Goal: Navigation & Orientation: Find specific page/section

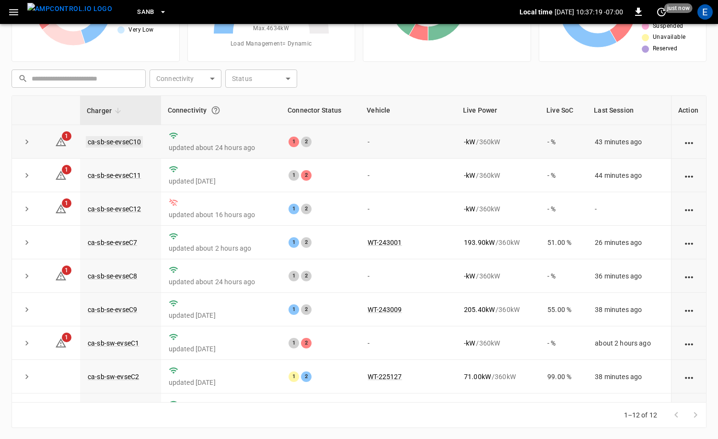
click at [132, 141] on link "ca-sb-se-evseC10" at bounding box center [114, 142] width 57 height 12
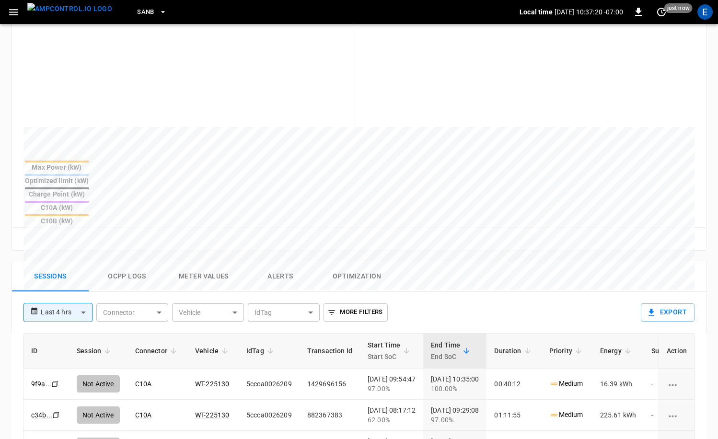
scroll to position [332, 0]
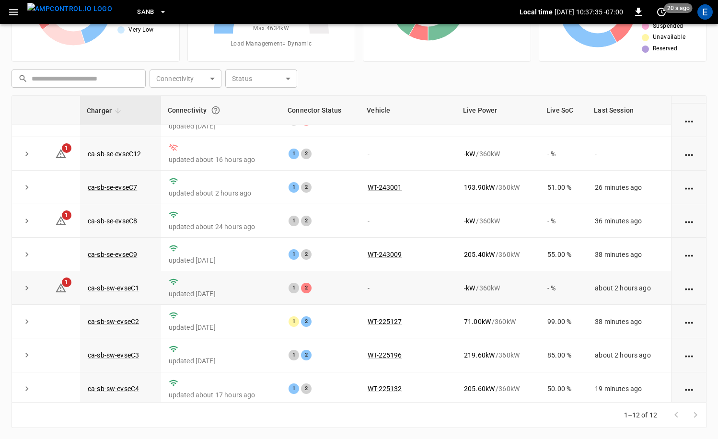
scroll to position [52, 0]
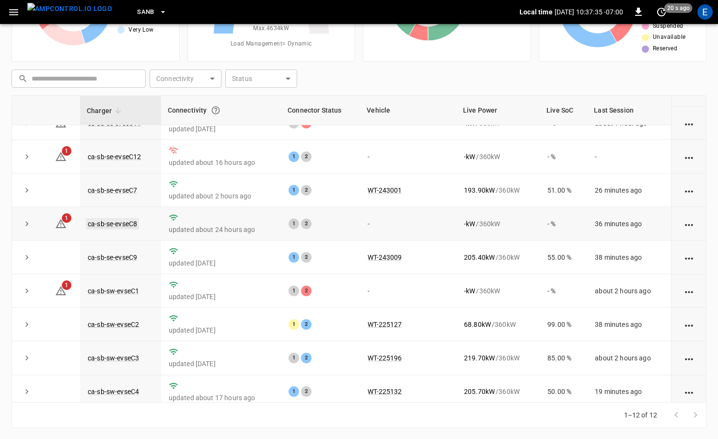
click at [131, 224] on link "ca-sb-se-evseC8" at bounding box center [112, 224] width 53 height 12
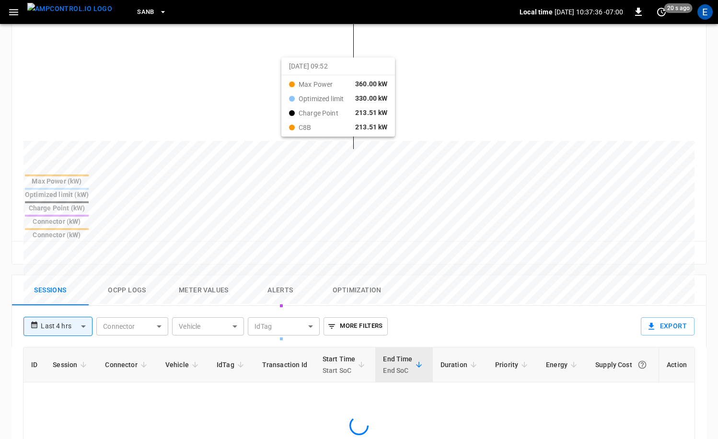
scroll to position [327, 0]
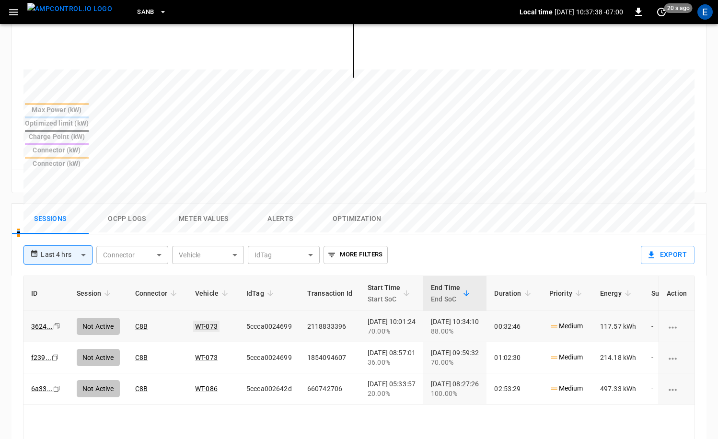
click at [213, 321] on link "WT-073" at bounding box center [206, 327] width 26 height 12
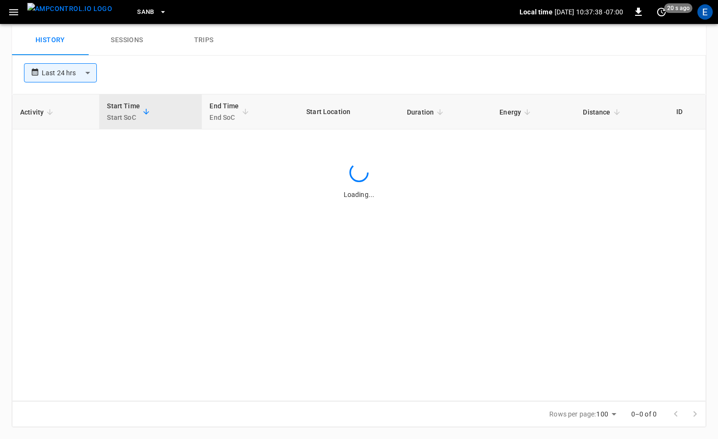
scroll to position [327, 0]
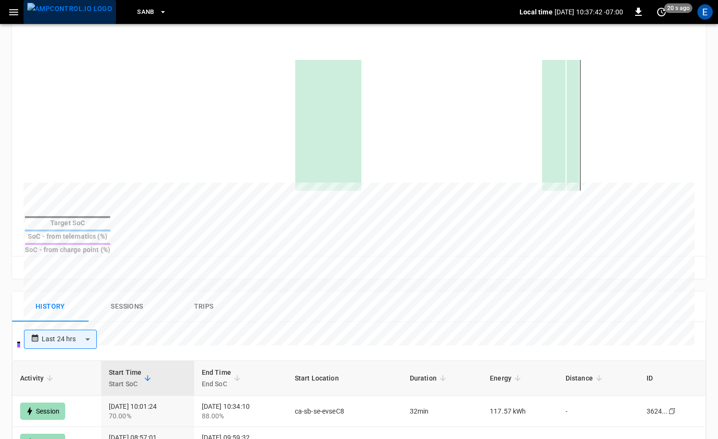
click at [74, 12] on img "menu" at bounding box center [69, 9] width 85 height 12
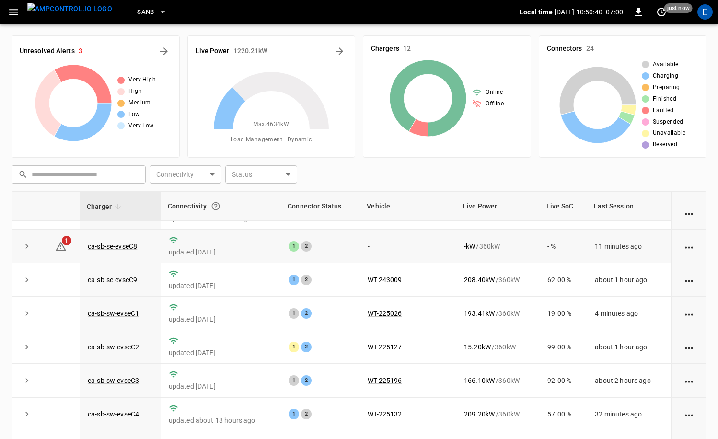
scroll to position [96, 0]
